Goal: Task Accomplishment & Management: Use online tool/utility

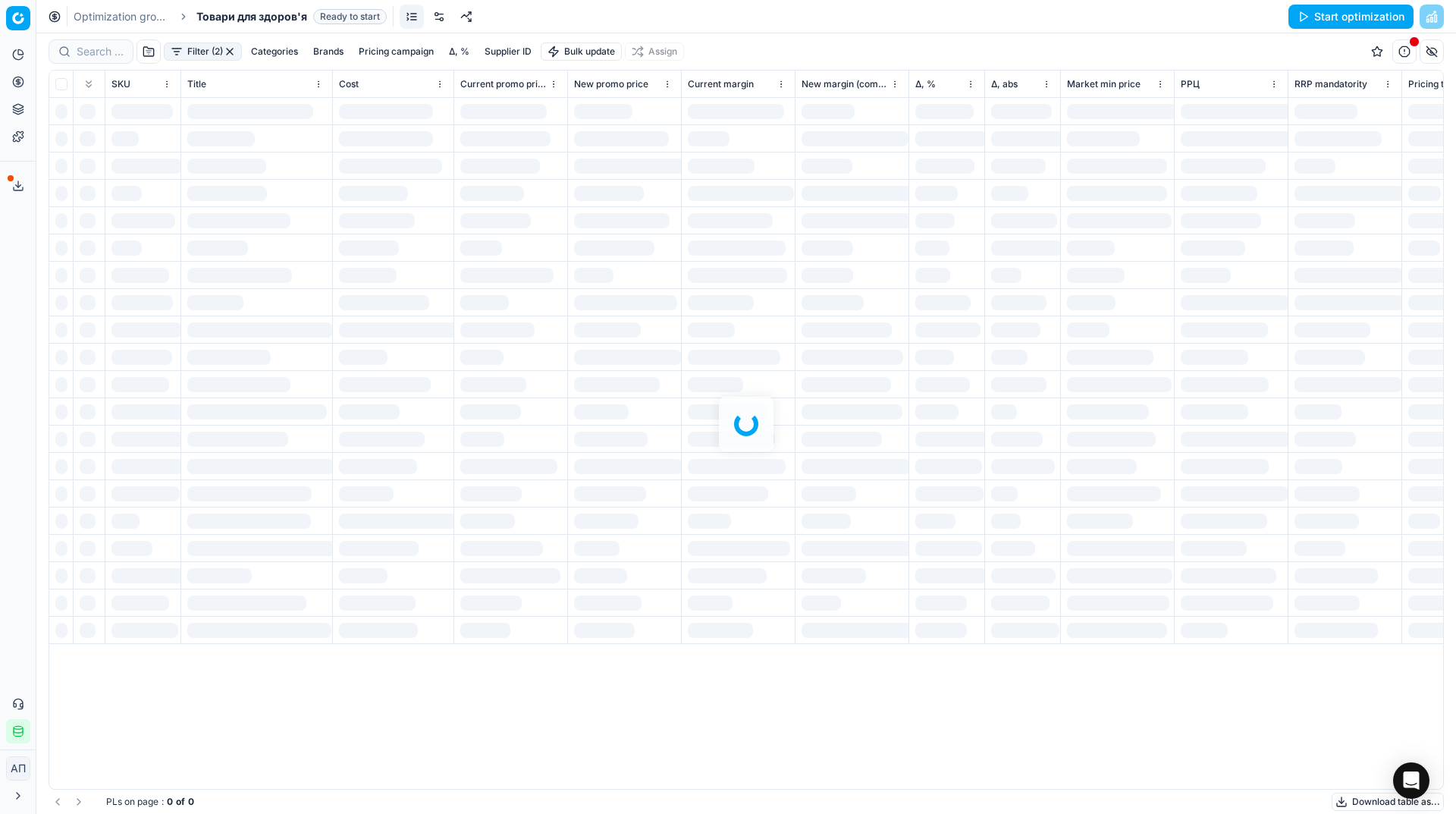
click at [16, 727] on ellipse "button" at bounding box center [17, 727] width 9 height 3
click at [0, 444] on div "Analytics Pricing Product portfolio Templates Export service 23 Contact support…" at bounding box center [17, 393] width 36 height 713
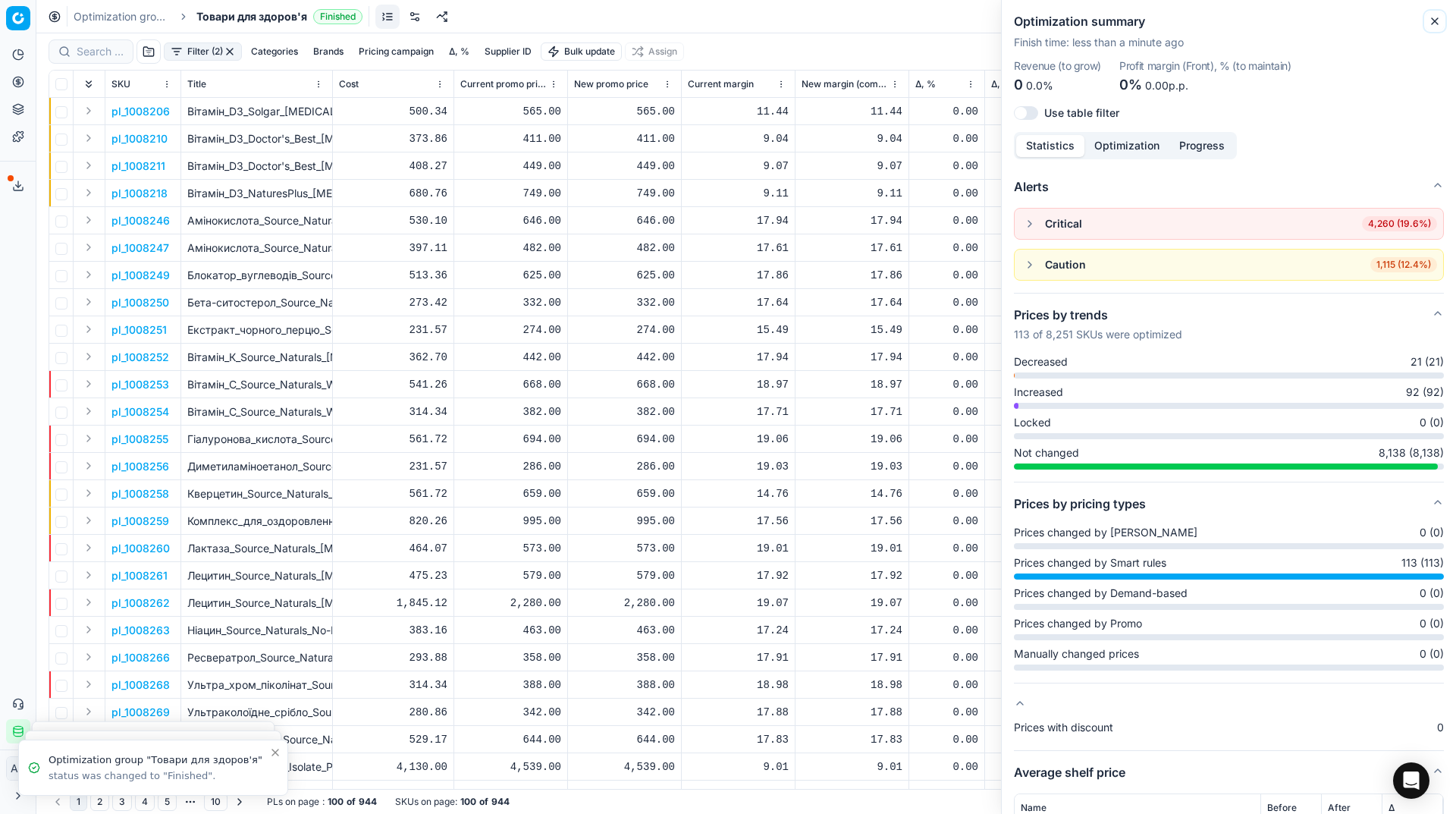
click at [1431, 18] on icon "button" at bounding box center [1435, 21] width 12 height 12
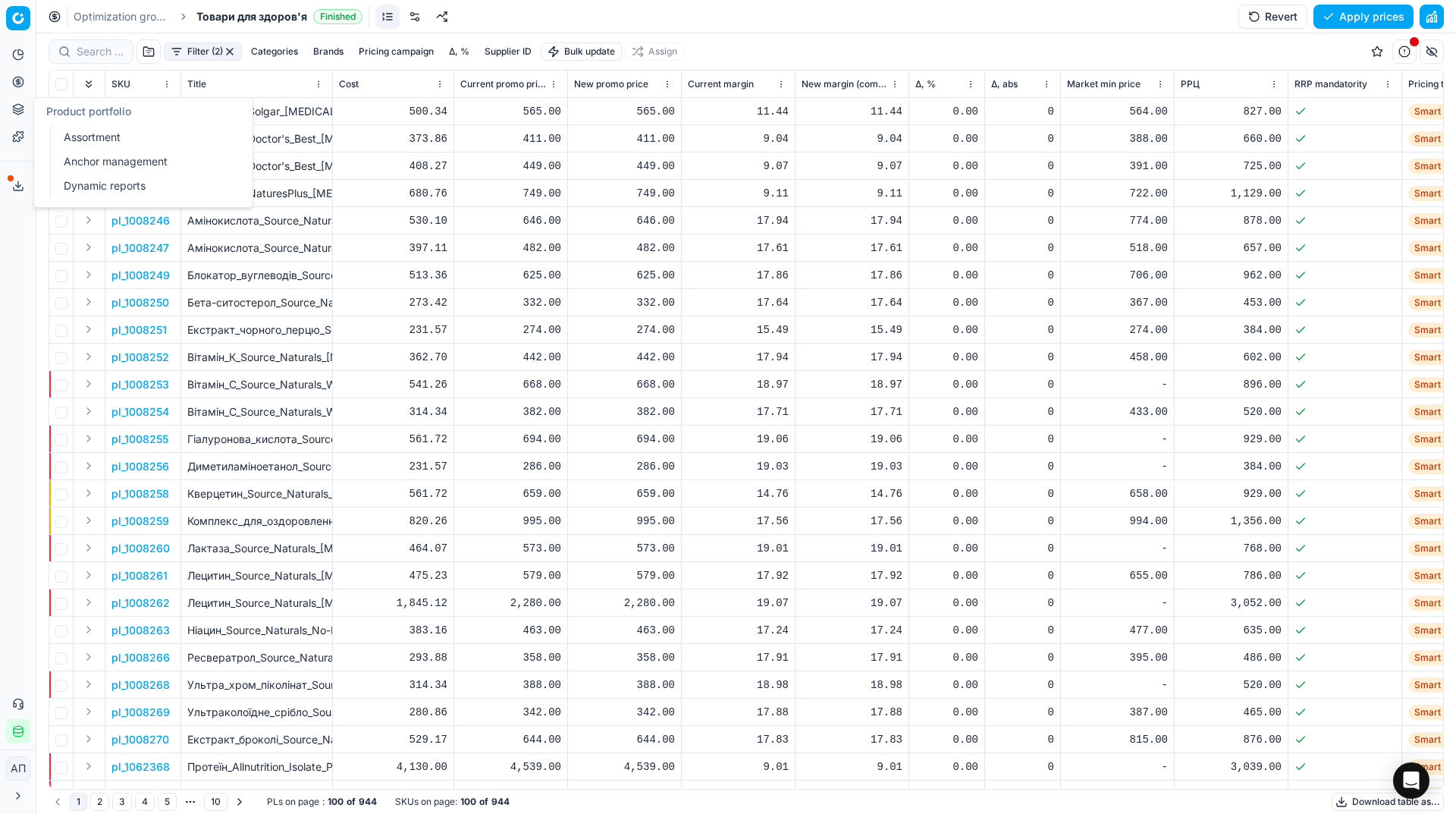
click at [63, 131] on link "Assortment" at bounding box center [146, 137] width 176 height 21
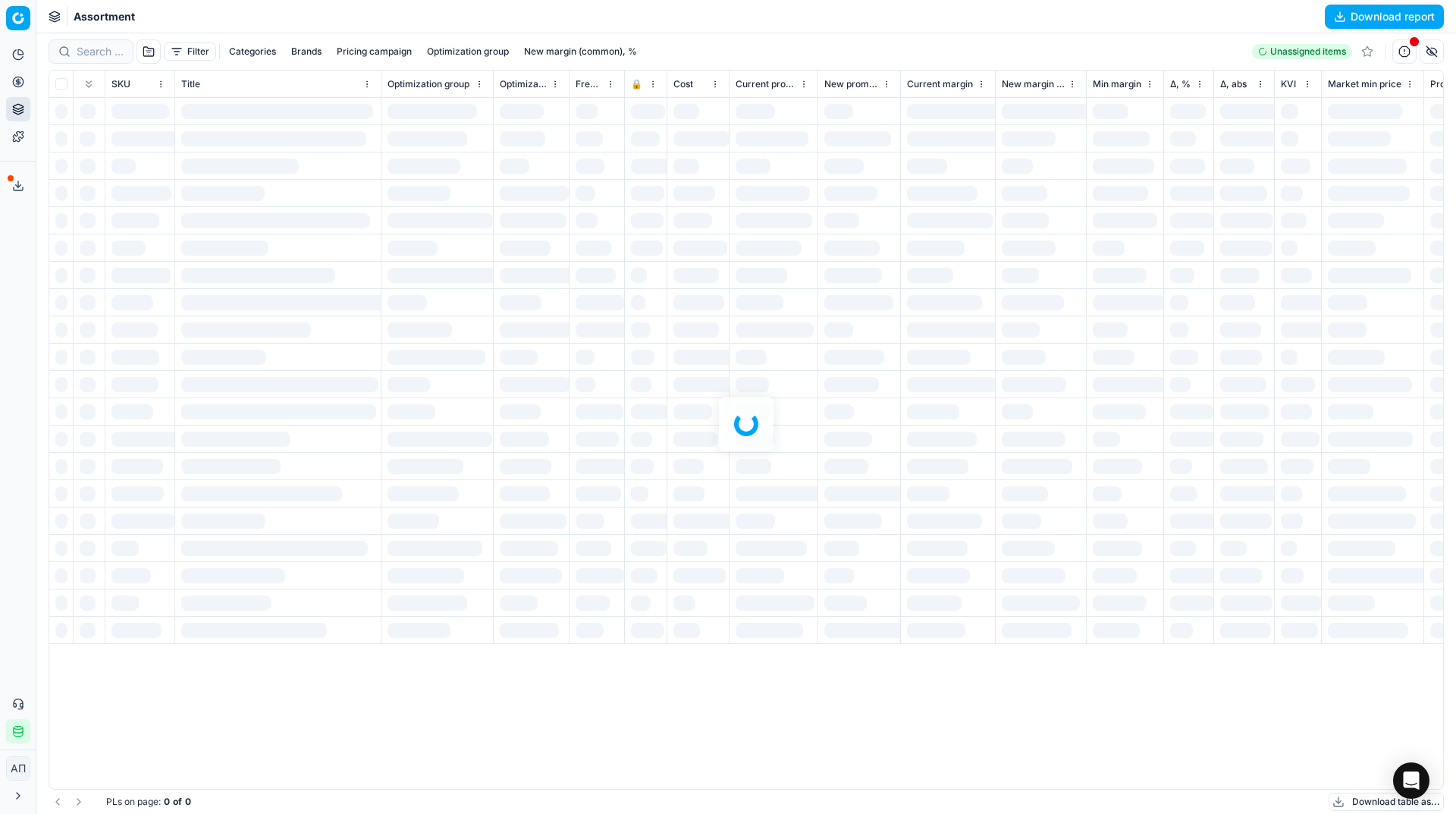
click at [8, 370] on div "Analytics Pricing Product portfolio Templates Export service 23 Contact support…" at bounding box center [17, 393] width 36 height 713
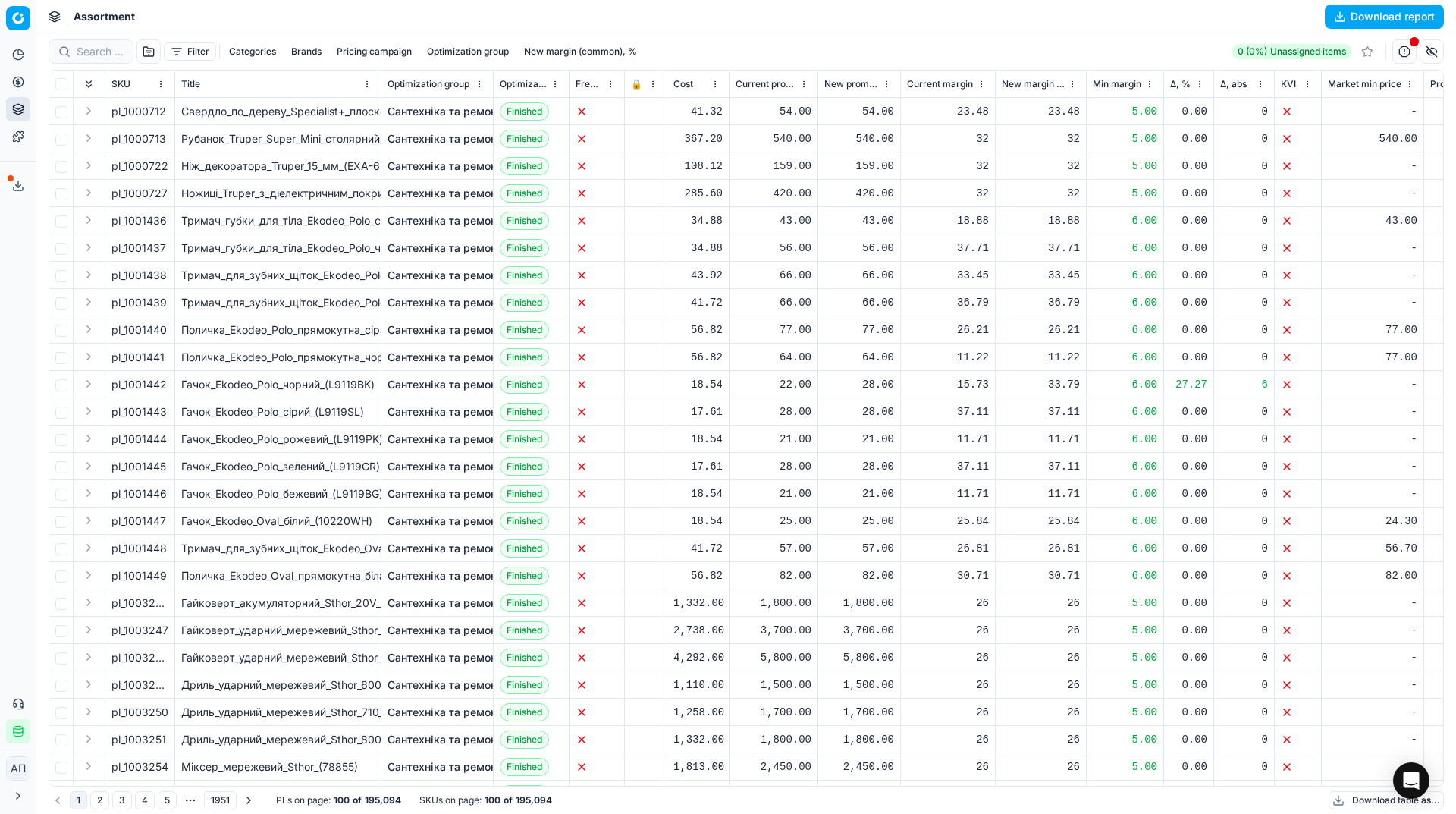
click at [1360, 11] on button "Download report" at bounding box center [1384, 17] width 119 height 25
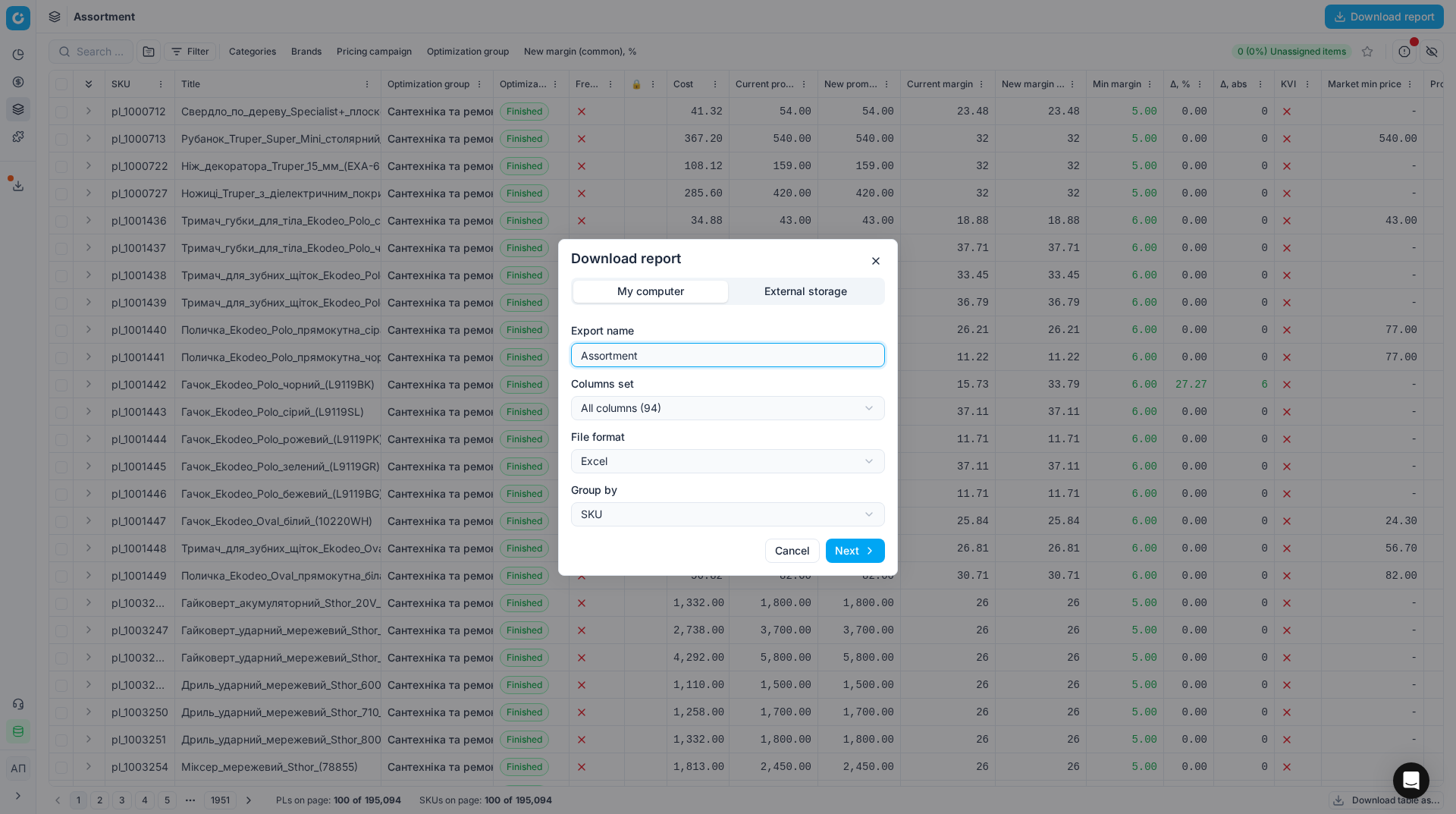
click at [745, 350] on input "Assortment" at bounding box center [728, 355] width 300 height 23
type input "Assortment 19 08 2025 - 3"
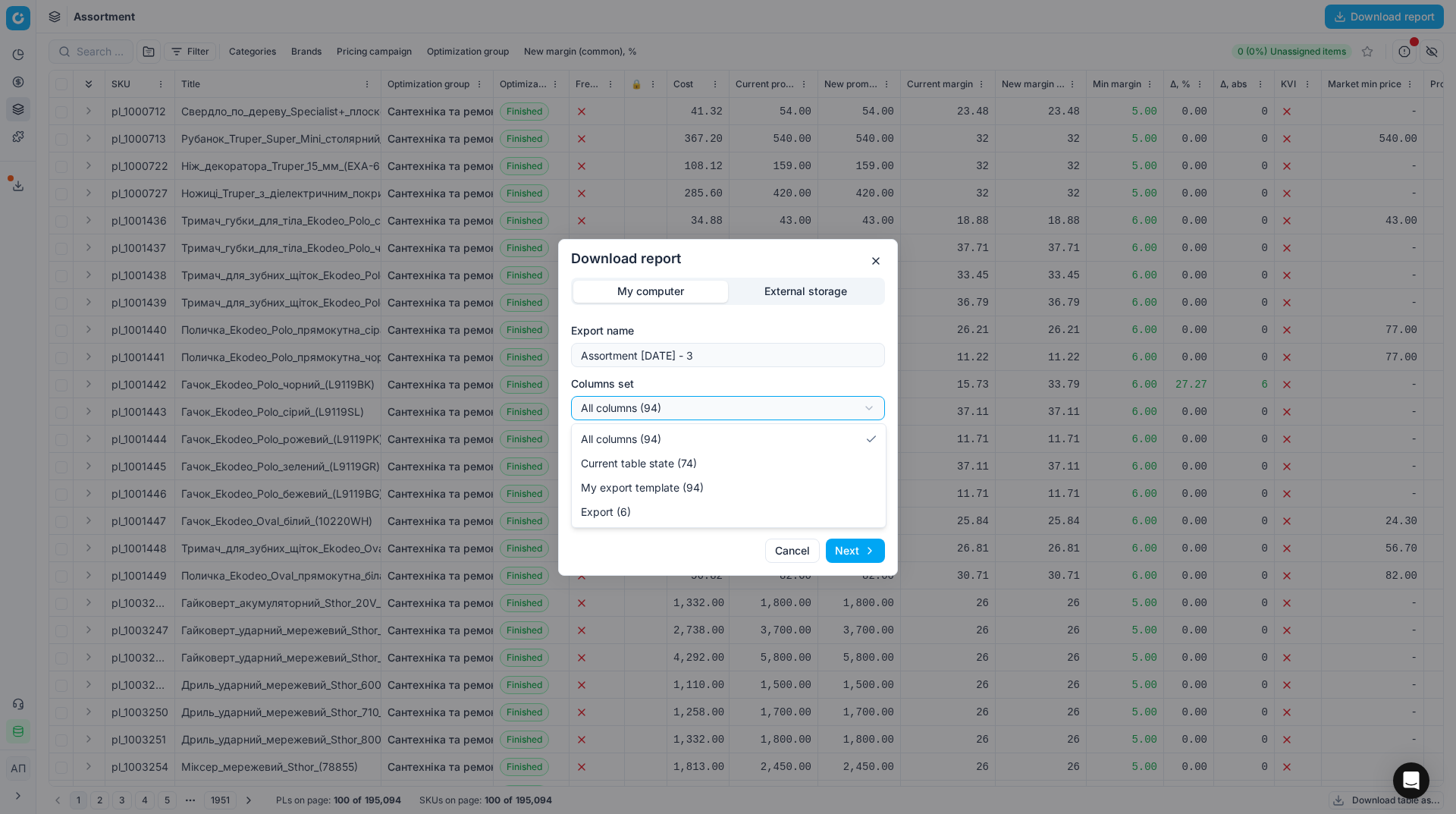
click at [715, 410] on div "Download report My computer External storage Export name Assortment 19 08 2025 …" at bounding box center [728, 407] width 1456 height 814
select select "table"
click at [854, 546] on button "Next" at bounding box center [855, 551] width 59 height 25
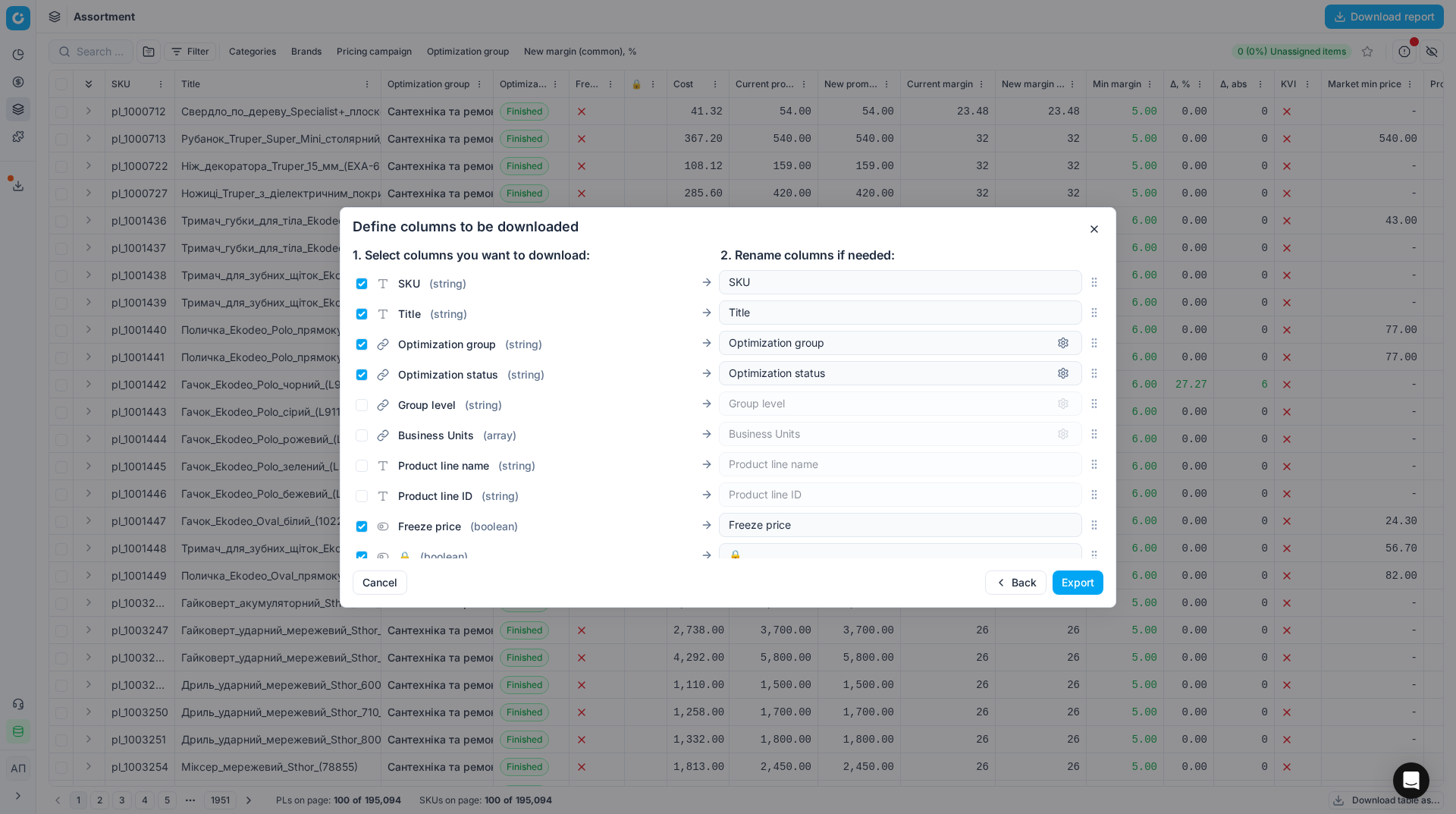
click at [1067, 583] on button "Export" at bounding box center [1078, 583] width 51 height 25
